Goal: Information Seeking & Learning: Learn about a topic

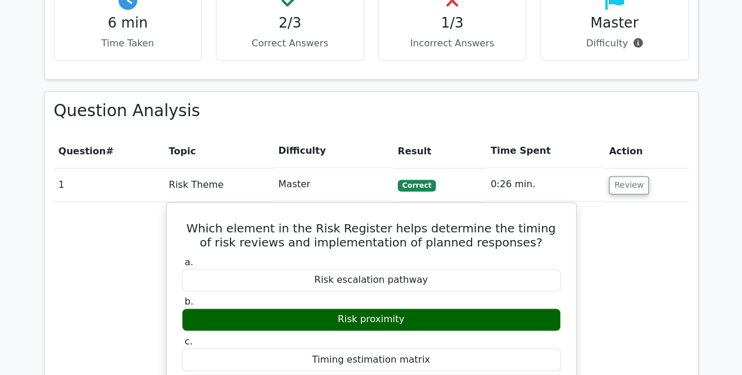
scroll to position [752, 0]
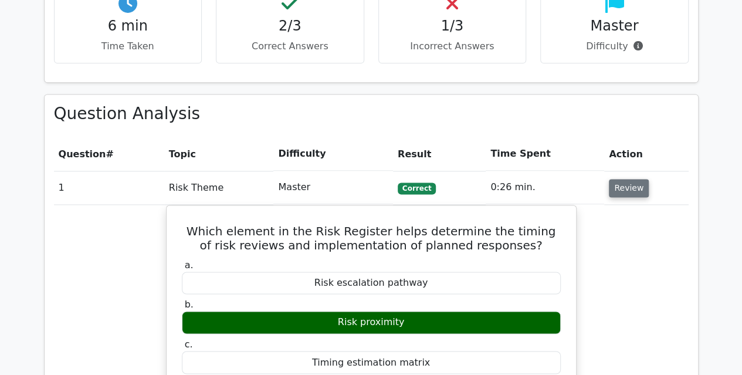
click at [620, 179] on button "Review" at bounding box center [628, 188] width 40 height 18
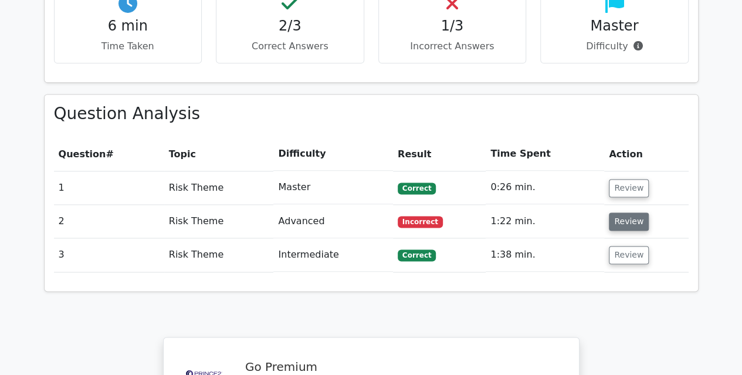
click at [631, 212] on button "Review" at bounding box center [628, 221] width 40 height 18
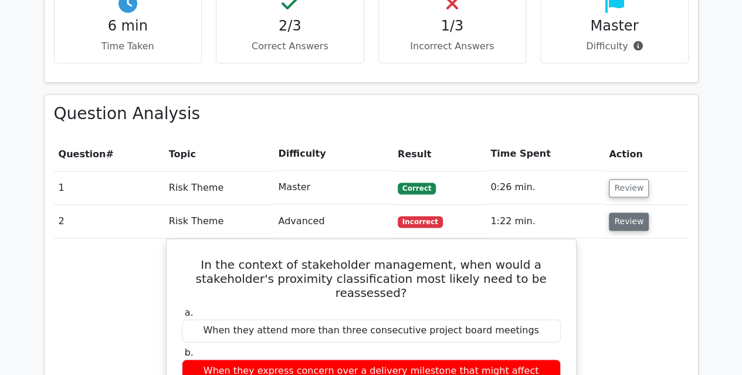
click at [631, 212] on button "Review" at bounding box center [628, 221] width 40 height 18
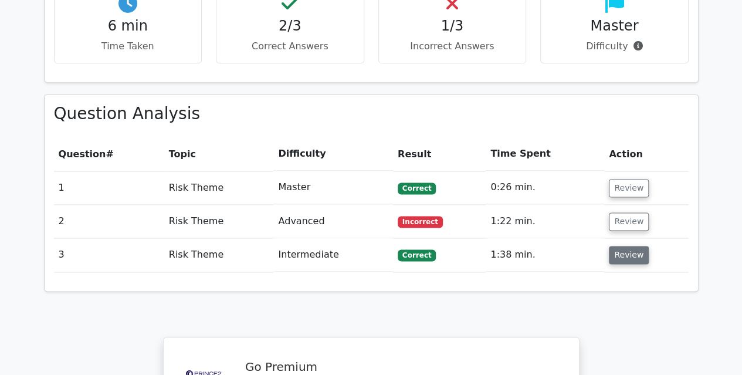
click at [625, 246] on button "Review" at bounding box center [628, 255] width 40 height 18
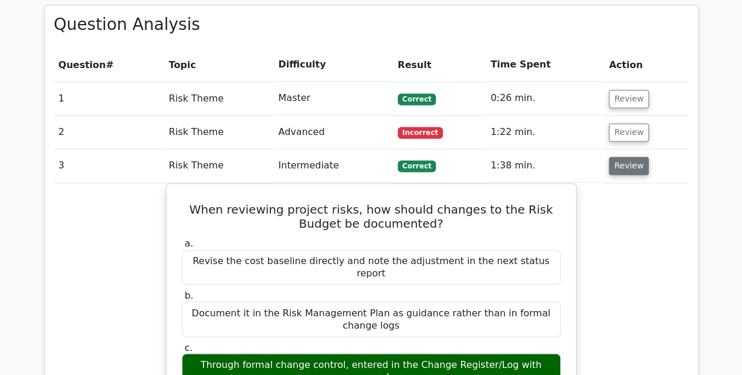
scroll to position [841, 0]
click at [618, 156] on button "Review" at bounding box center [628, 165] width 40 height 18
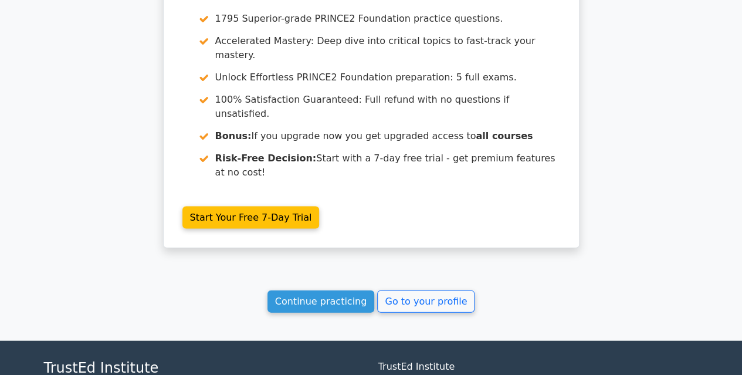
scroll to position [1164, 0]
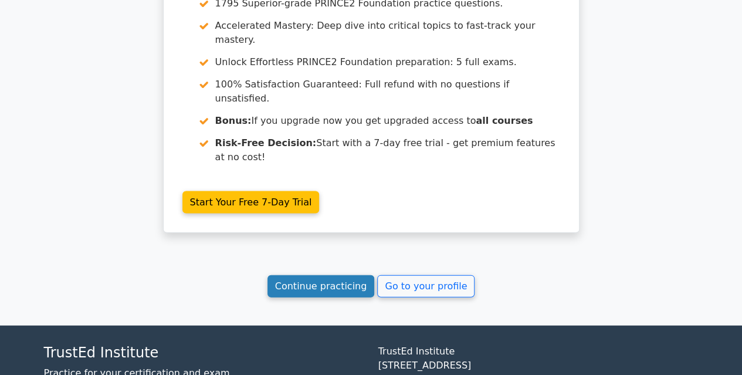
click at [325, 275] on link "Continue practicing" at bounding box center [320, 286] width 107 height 22
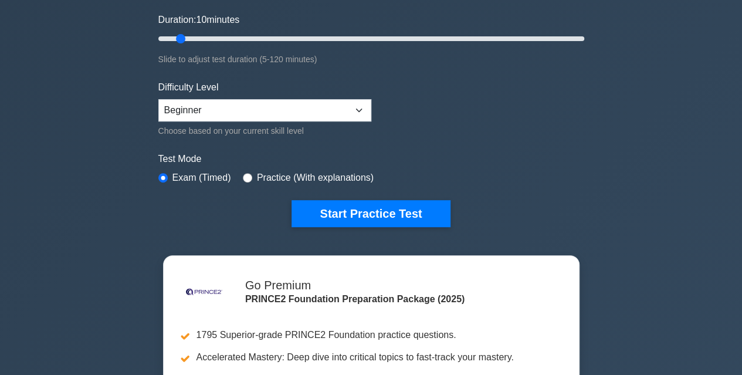
scroll to position [240, 0]
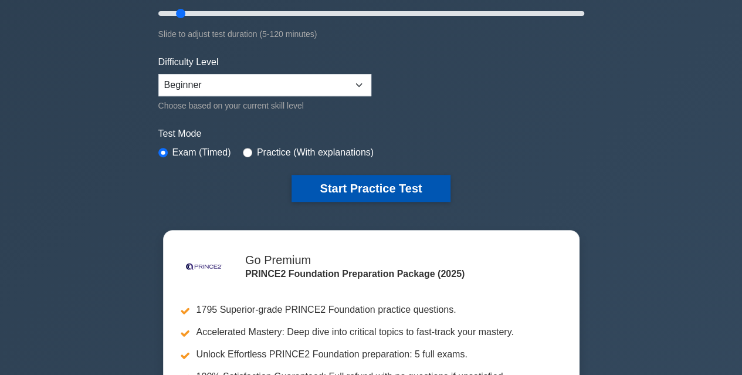
click at [351, 189] on button "Start Practice Test" at bounding box center [370, 188] width 158 height 27
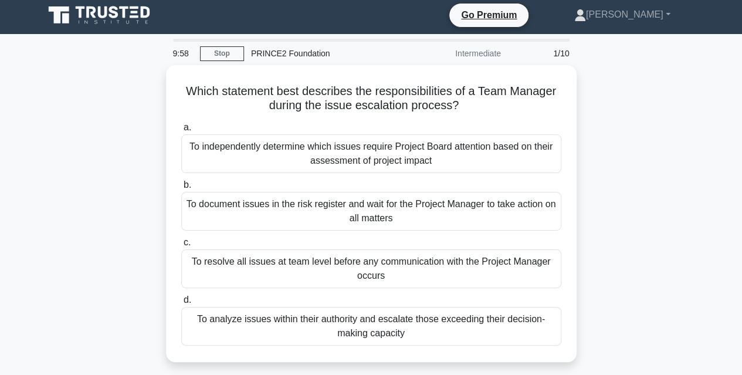
scroll to position [4, 0]
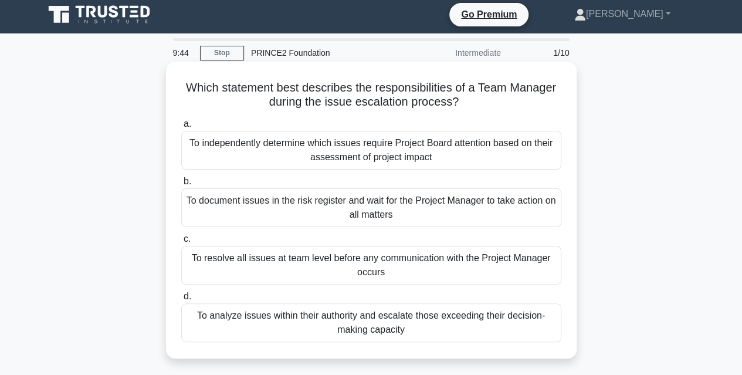
click at [403, 319] on div "To analyze issues within their authority and escalate those exceeding their dec…" at bounding box center [371, 322] width 380 height 39
click at [181, 300] on input "d. To analyze issues within their authority and escalate those exceeding their …" at bounding box center [181, 297] width 0 height 8
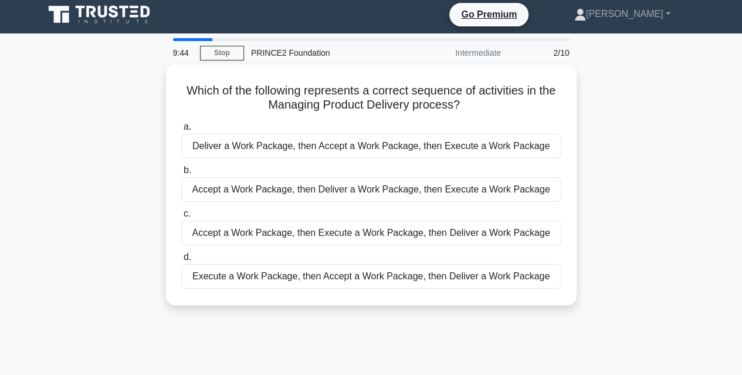
scroll to position [0, 0]
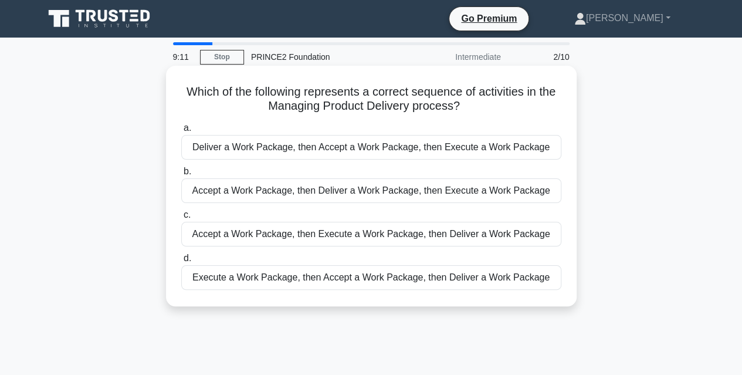
click at [392, 195] on div "Accept a Work Package, then Deliver a Work Package, then Execute a Work Package" at bounding box center [371, 190] width 380 height 25
click at [181, 175] on input "b. Accept a Work Package, then Deliver a Work Package, then Execute a Work Pack…" at bounding box center [181, 172] width 0 height 8
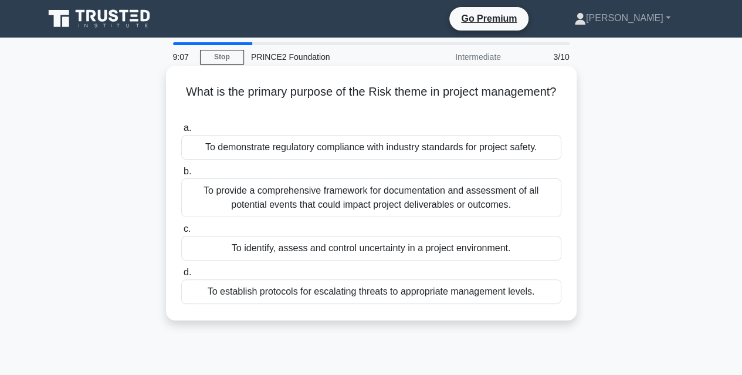
drag, startPoint x: 246, startPoint y: 94, endPoint x: 384, endPoint y: 103, distance: 138.0
click at [384, 103] on h5 "What is the primary purpose of the Risk theme in project management? .spinner_0…" at bounding box center [371, 98] width 382 height 29
click at [392, 250] on div "To identify, assess and control uncertainty in a project environment." at bounding box center [371, 248] width 380 height 25
click at [181, 233] on input "c. To identify, assess and control uncertainty in a project environment." at bounding box center [181, 229] width 0 height 8
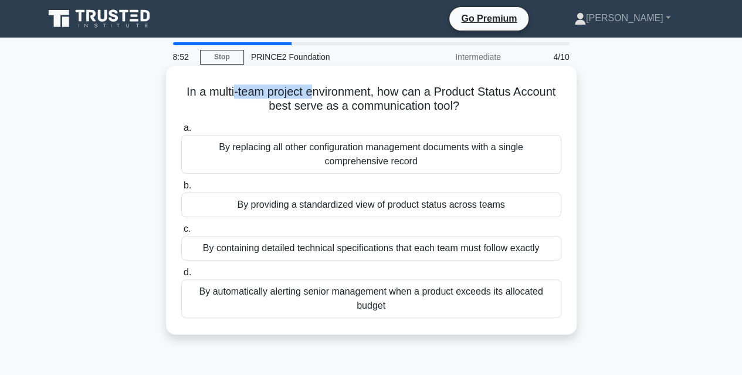
drag, startPoint x: 230, startPoint y: 90, endPoint x: 310, endPoint y: 92, distance: 79.8
click at [310, 92] on h5 "In a multi-team project environment, how can a Product Status Account best serv…" at bounding box center [371, 98] width 382 height 29
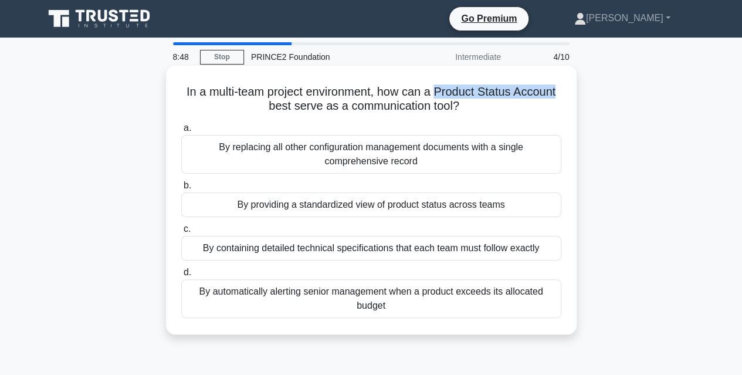
drag, startPoint x: 437, startPoint y: 91, endPoint x: 572, endPoint y: 96, distance: 134.3
click at [572, 96] on div "In a multi-team project environment, how can a Product Status Account best serv…" at bounding box center [371, 200] width 410 height 268
drag, startPoint x: 217, startPoint y: 150, endPoint x: 334, endPoint y: 155, distance: 117.3
click at [334, 155] on div "By replacing all other configuration management documents with a single compreh…" at bounding box center [371, 154] width 380 height 39
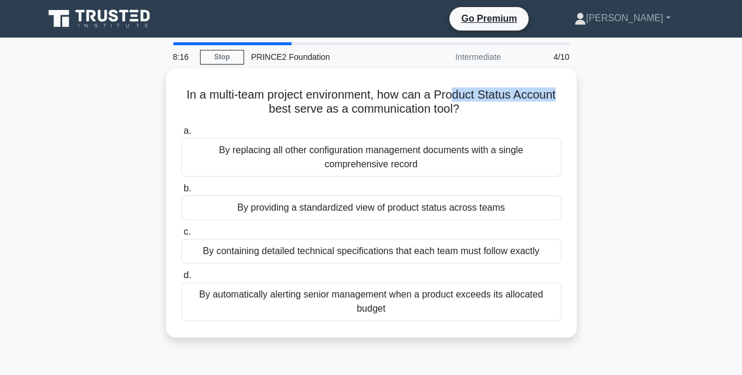
drag, startPoint x: 453, startPoint y: 94, endPoint x: 585, endPoint y: 100, distance: 132.6
click at [585, 100] on div "In a multi-team project environment, how can a Product Status Account best serv…" at bounding box center [371, 210] width 668 height 283
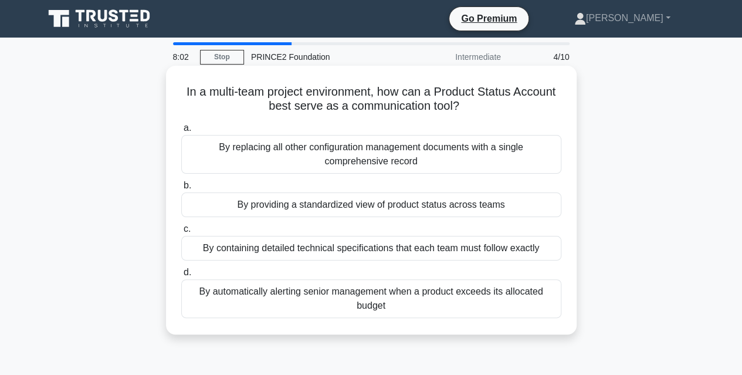
click at [327, 212] on div "By providing a standardized view of product status across teams" at bounding box center [371, 204] width 380 height 25
click at [181, 189] on input "b. By providing a standardized view of product status across teams" at bounding box center [181, 186] width 0 height 8
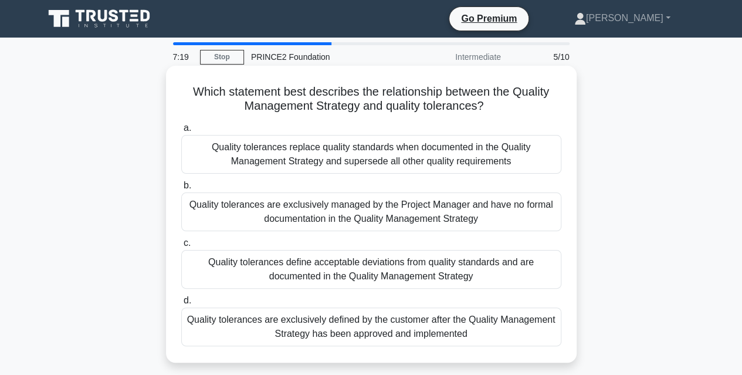
drag, startPoint x: 210, startPoint y: 147, endPoint x: 352, endPoint y: 149, distance: 141.9
click at [352, 149] on div "Quality tolerances replace quality standards when documented in the Quality Man…" at bounding box center [371, 154] width 380 height 39
click at [369, 148] on div "Quality tolerances replace quality standards when documented in the Quality Man…" at bounding box center [371, 154] width 380 height 39
click at [181, 132] on input "a. Quality tolerances replace quality standards when documented in the Quality …" at bounding box center [181, 128] width 0 height 8
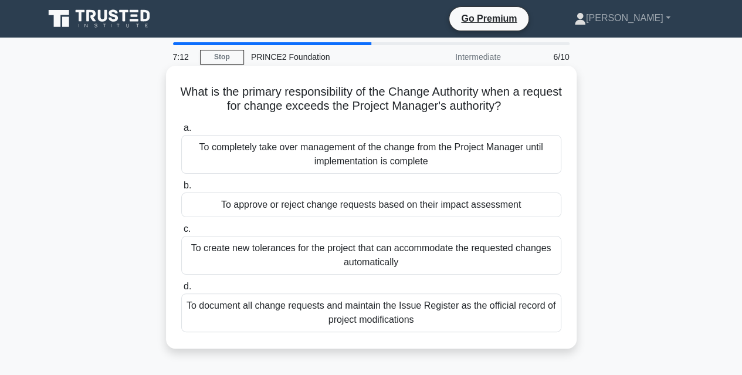
drag, startPoint x: 297, startPoint y: 92, endPoint x: 556, endPoint y: 106, distance: 259.5
click at [556, 106] on h5 "What is the primary responsibility of the Change Authority when a request for c…" at bounding box center [371, 98] width 382 height 29
click at [426, 203] on div "To approve or reject change requests based on their impact assessment" at bounding box center [371, 204] width 380 height 25
click at [181, 189] on input "b. To approve or reject change requests based on their impact assessment" at bounding box center [181, 186] width 0 height 8
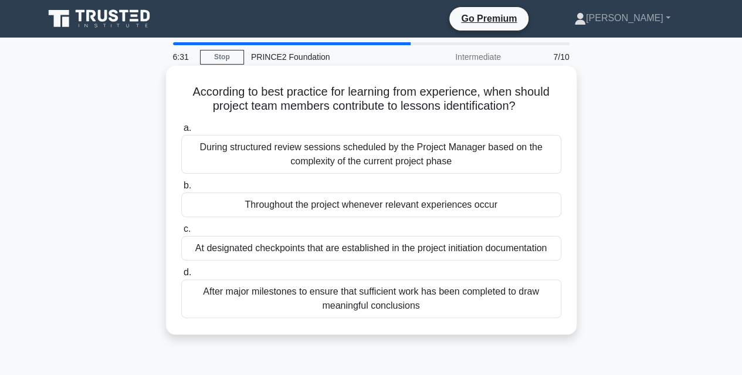
click at [390, 210] on div "Throughout the project whenever relevant experiences occur" at bounding box center [371, 204] width 380 height 25
click at [181, 189] on input "b. Throughout the project whenever relevant experiences occur" at bounding box center [181, 186] width 0 height 8
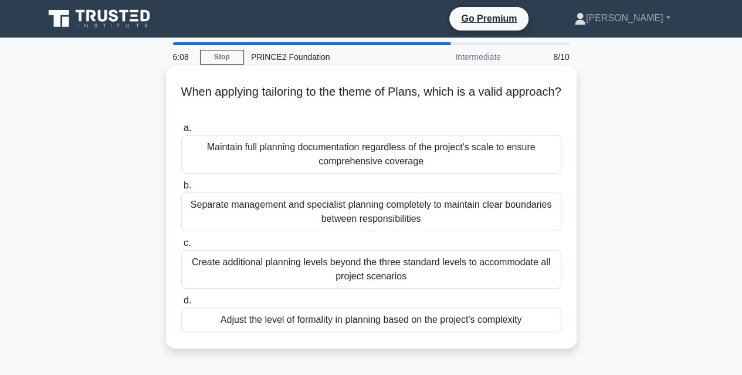
click at [467, 152] on div "Maintain full planning documentation regardless of the project's scale to ensur…" at bounding box center [371, 154] width 380 height 39
click at [181, 132] on input "a. Maintain full planning documentation regardless of the project's scale to en…" at bounding box center [181, 128] width 0 height 8
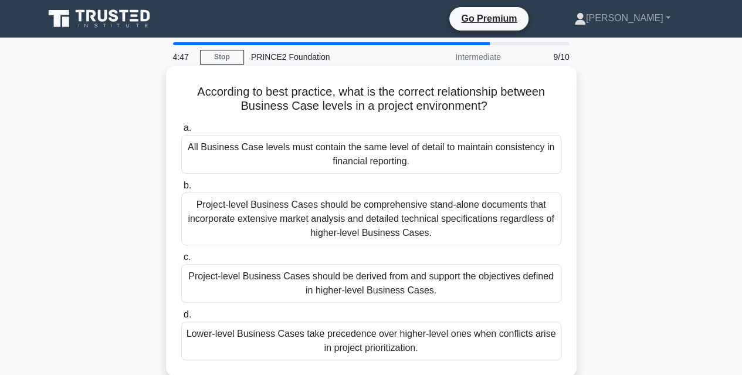
click at [435, 221] on div "Project-level Business Cases should be comprehensive stand-alone documents that…" at bounding box center [371, 218] width 380 height 53
click at [181, 189] on input "b. Project-level Business Cases should be comprehensive stand-alone documents t…" at bounding box center [181, 186] width 0 height 8
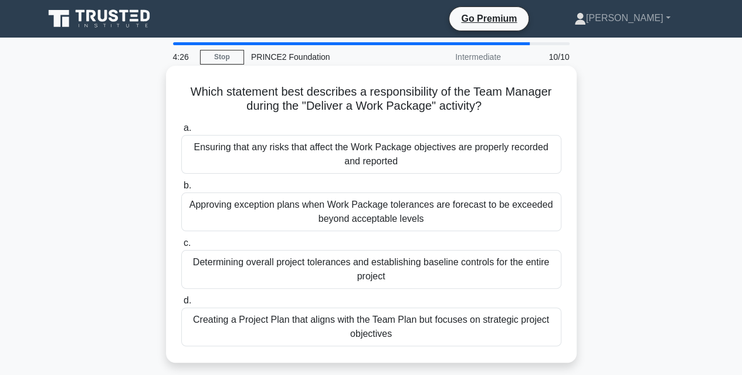
click at [424, 157] on div "Ensuring that any risks that affect the Work Package objectives are properly re…" at bounding box center [371, 154] width 380 height 39
click at [181, 132] on input "a. Ensuring that any risks that affect the Work Package objectives are properly…" at bounding box center [181, 128] width 0 height 8
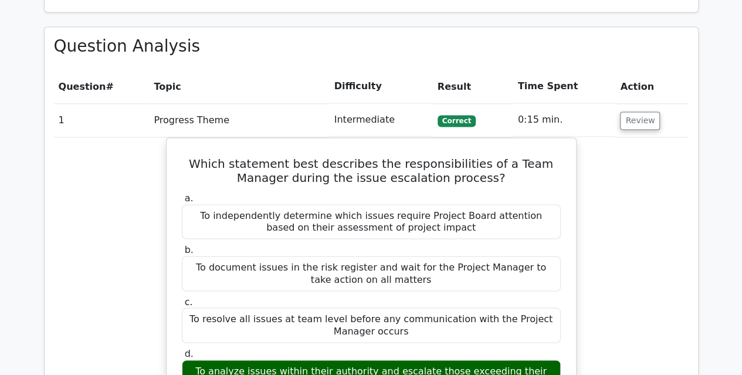
scroll to position [913, 0]
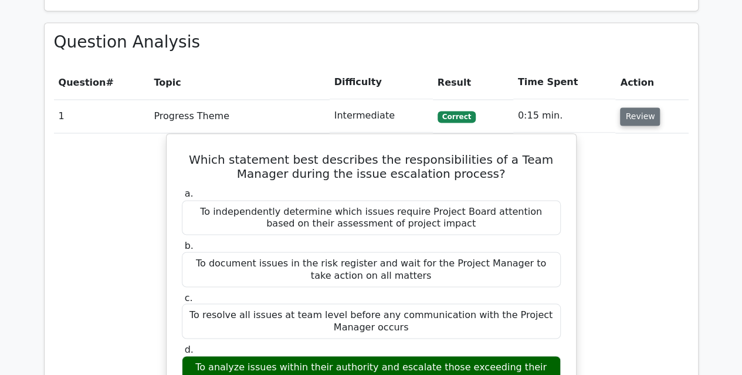
click at [626, 107] on button "Review" at bounding box center [640, 116] width 40 height 18
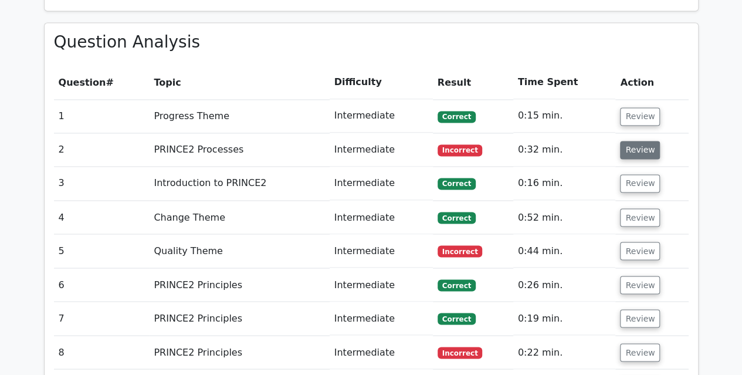
click at [630, 141] on button "Review" at bounding box center [640, 150] width 40 height 18
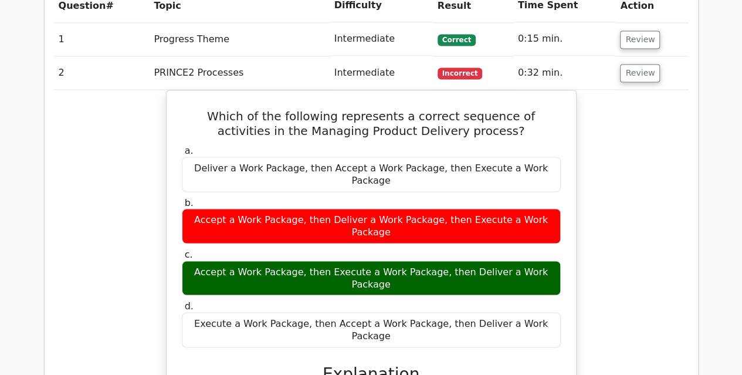
scroll to position [988, 0]
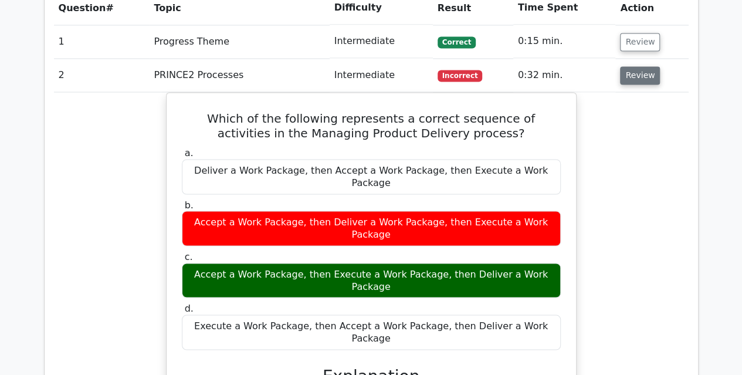
click at [632, 66] on button "Review" at bounding box center [640, 75] width 40 height 18
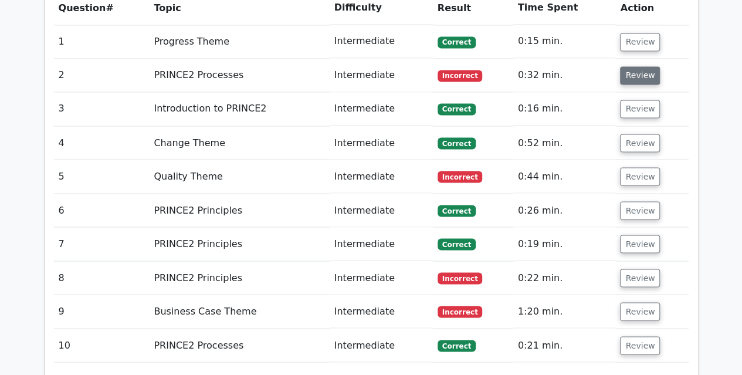
click at [632, 66] on button "Review" at bounding box center [640, 75] width 40 height 18
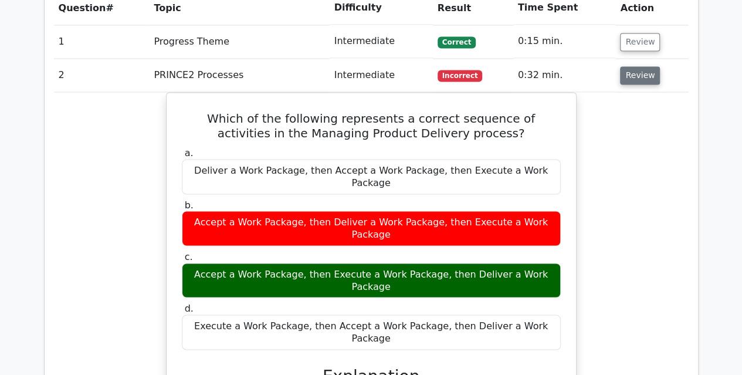
click at [632, 66] on button "Review" at bounding box center [640, 75] width 40 height 18
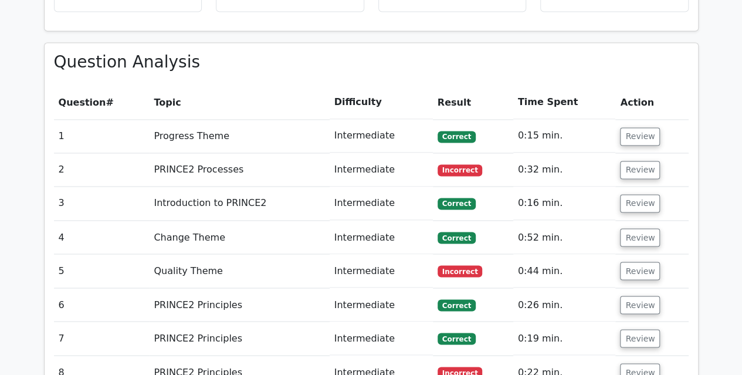
scroll to position [893, 0]
click at [640, 161] on button "Review" at bounding box center [640, 170] width 40 height 18
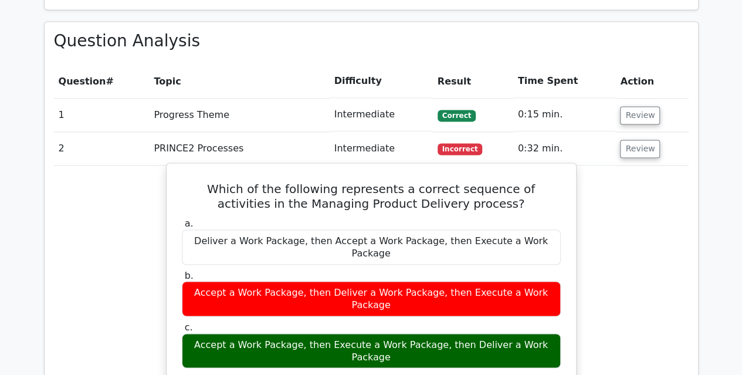
scroll to position [907, 0]
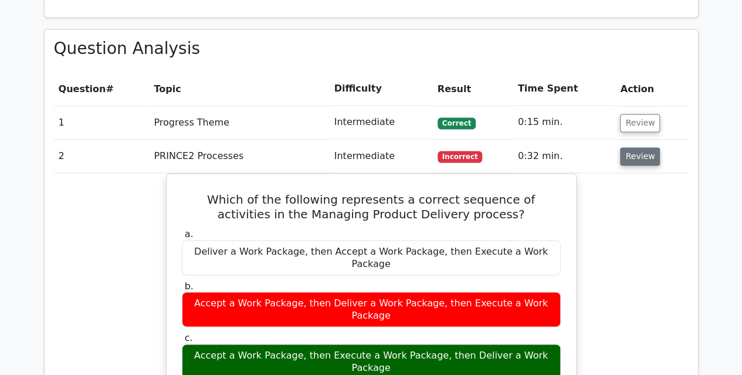
click at [630, 147] on button "Review" at bounding box center [640, 156] width 40 height 18
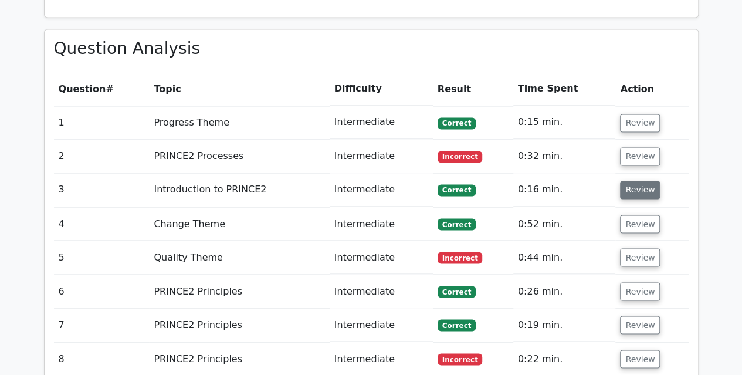
click at [639, 181] on button "Review" at bounding box center [640, 190] width 40 height 18
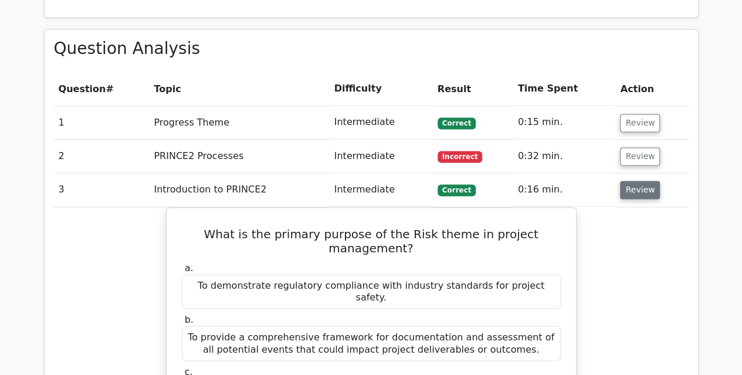
click at [639, 181] on button "Review" at bounding box center [640, 190] width 40 height 18
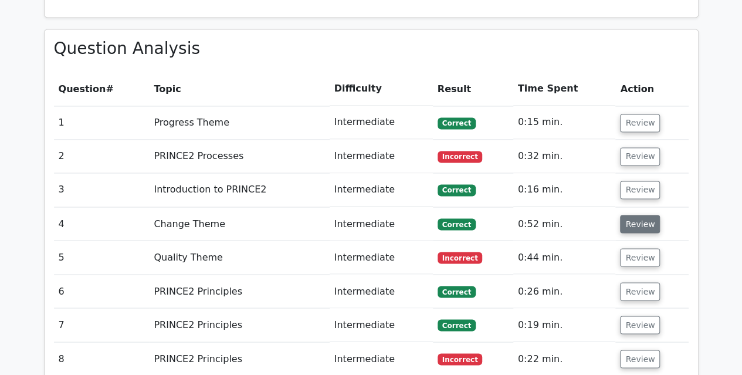
click at [634, 215] on button "Review" at bounding box center [640, 224] width 40 height 18
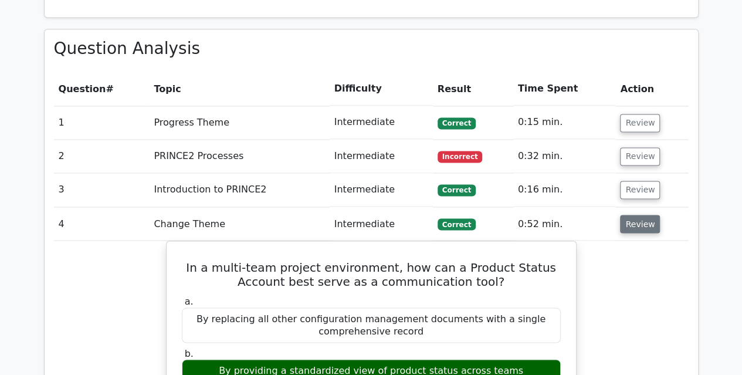
click at [634, 215] on button "Review" at bounding box center [640, 224] width 40 height 18
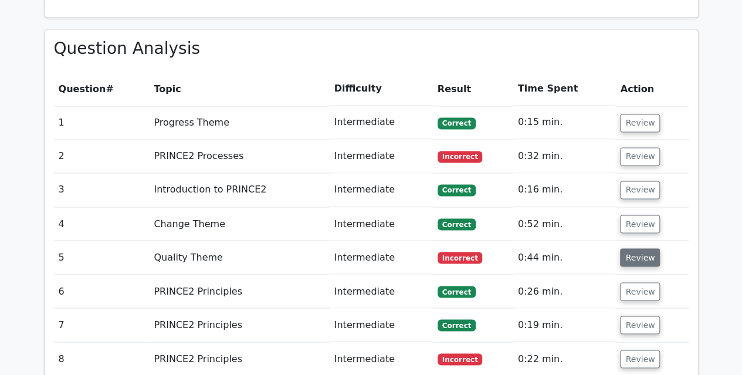
click at [632, 248] on button "Review" at bounding box center [640, 257] width 40 height 18
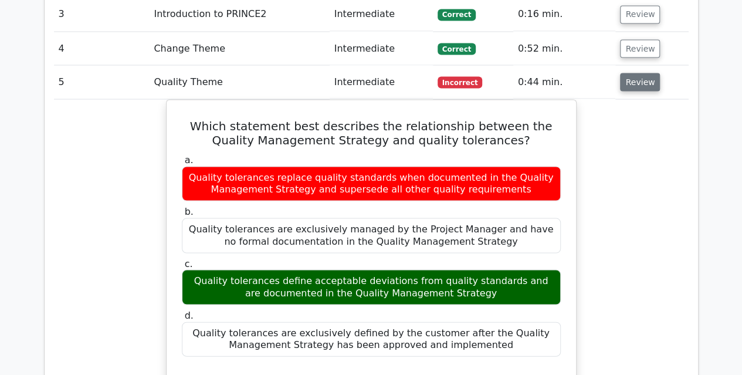
scroll to position [1072, 0]
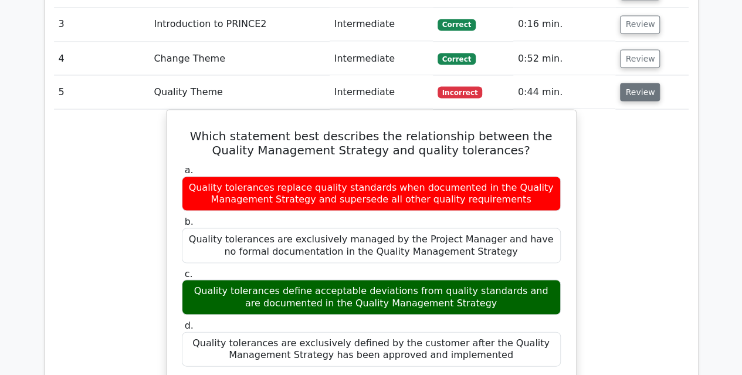
click at [638, 83] on button "Review" at bounding box center [640, 92] width 40 height 18
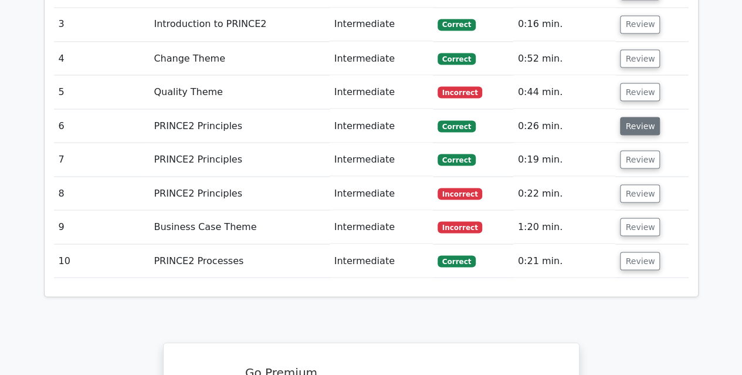
click at [634, 117] on button "Review" at bounding box center [640, 126] width 40 height 18
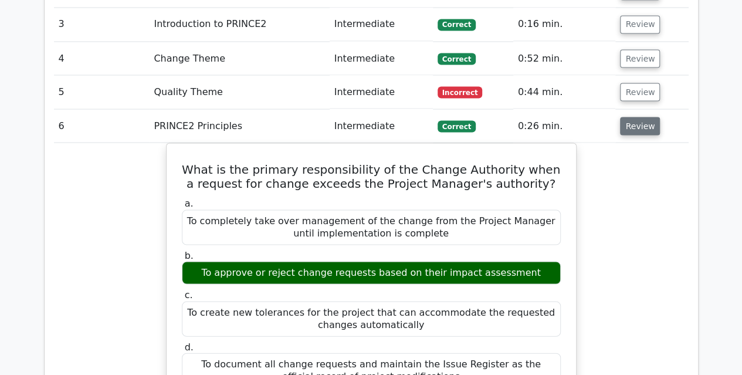
click at [634, 117] on button "Review" at bounding box center [640, 126] width 40 height 18
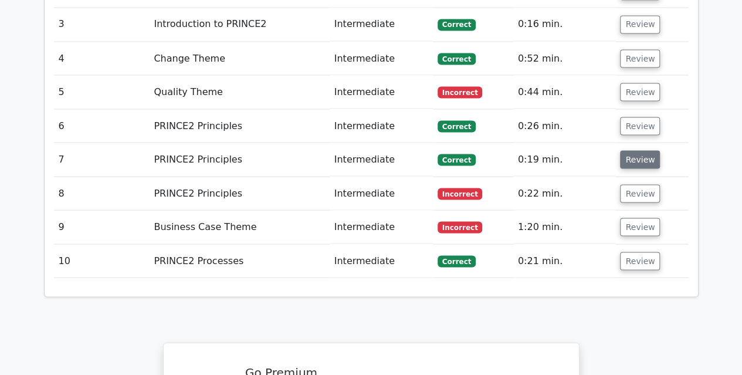
click at [631, 150] on button "Review" at bounding box center [640, 159] width 40 height 18
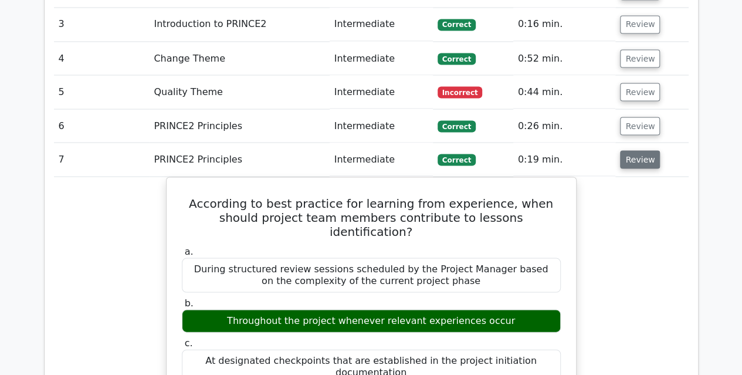
click at [631, 150] on button "Review" at bounding box center [640, 159] width 40 height 18
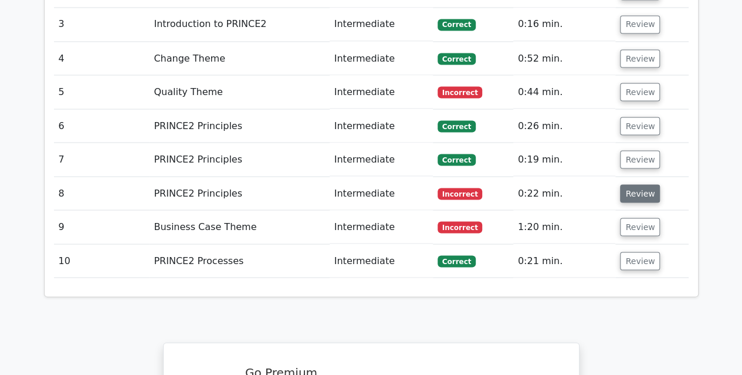
click at [634, 184] on button "Review" at bounding box center [640, 193] width 40 height 18
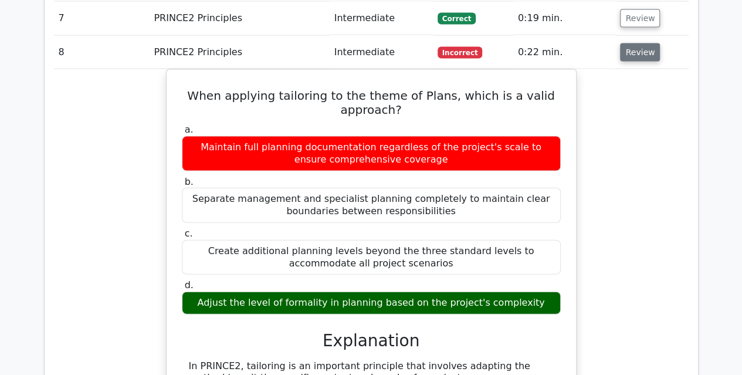
scroll to position [1189, 0]
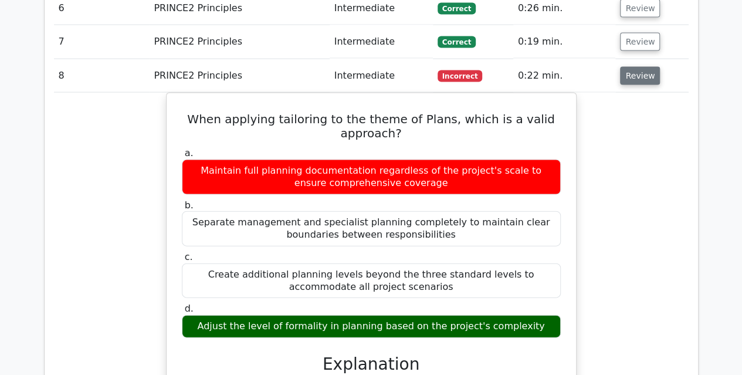
click at [634, 67] on button "Review" at bounding box center [640, 76] width 40 height 18
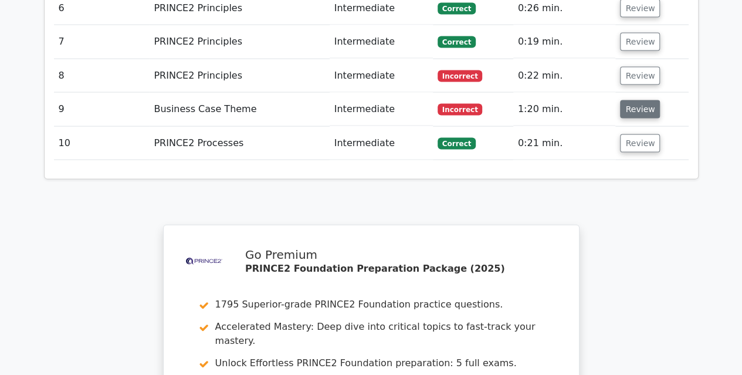
click at [629, 100] on button "Review" at bounding box center [640, 109] width 40 height 18
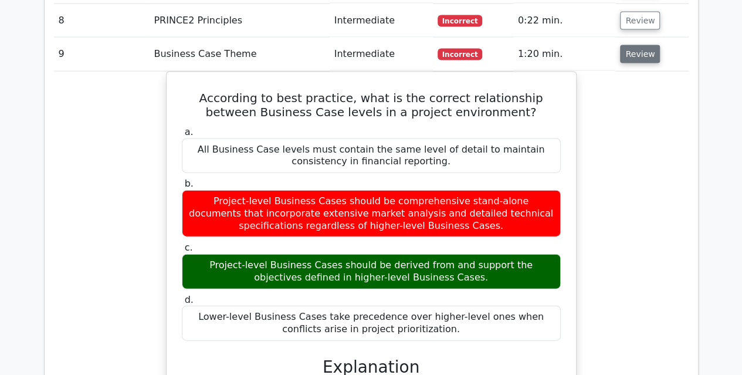
scroll to position [1240, 0]
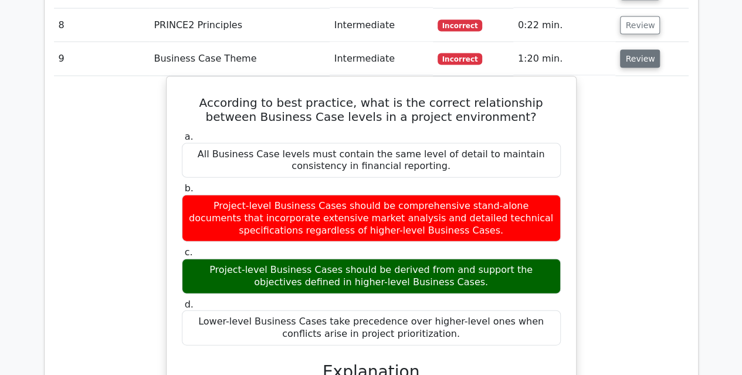
click at [639, 50] on button "Review" at bounding box center [640, 59] width 40 height 18
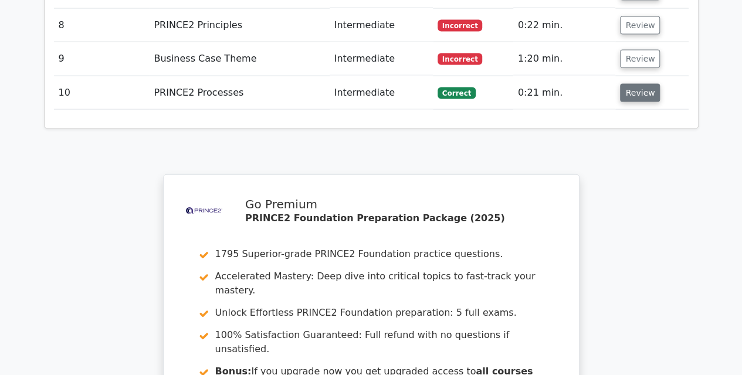
click at [634, 84] on button "Review" at bounding box center [640, 93] width 40 height 18
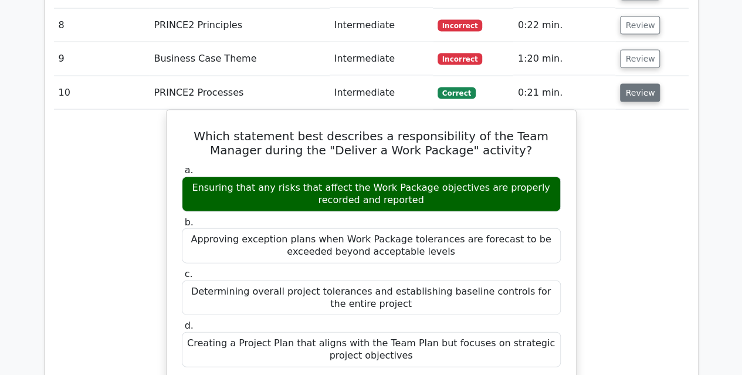
scroll to position [1259, 0]
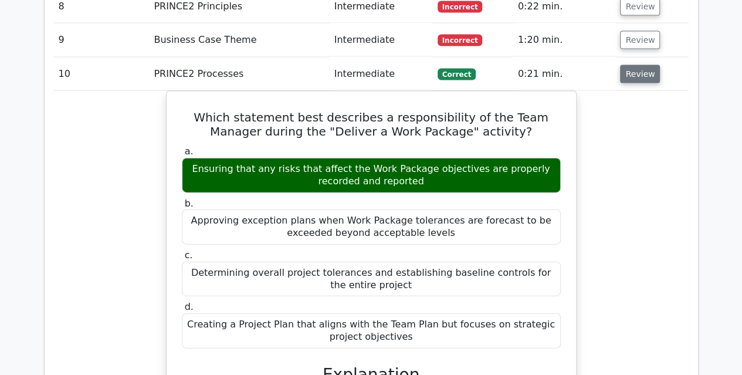
click at [627, 65] on button "Review" at bounding box center [640, 74] width 40 height 18
